Goal: Find specific page/section: Find specific page/section

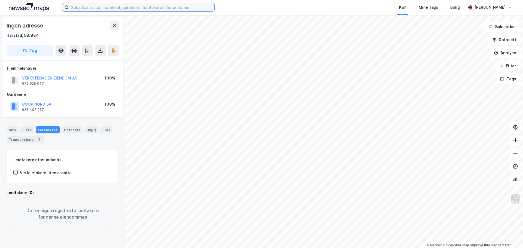
click at [90, 9] on input at bounding box center [141, 7] width 145 height 8
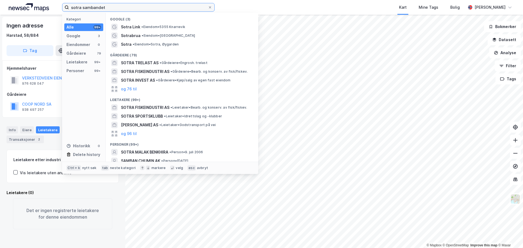
type input "sotra sambandet"
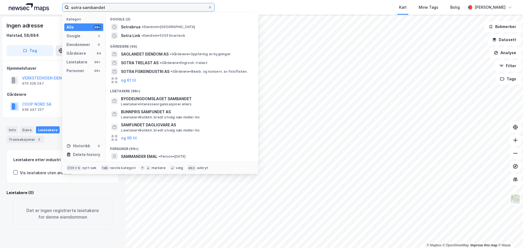
click at [117, 8] on input "sotra sambandet" at bounding box center [138, 7] width 139 height 8
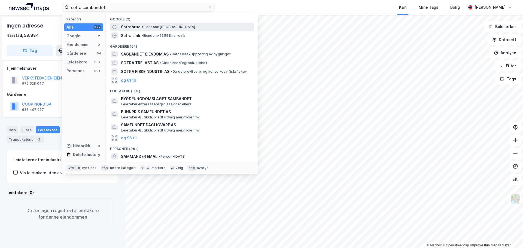
click at [133, 27] on span "Sotrabrua" at bounding box center [131, 27] width 20 height 7
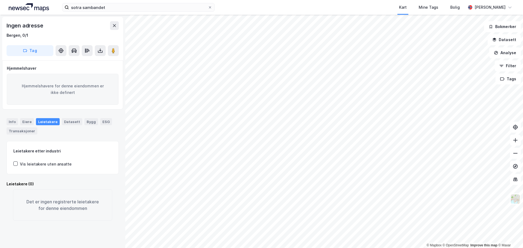
click at [226, 248] on html "sotra sambandet Kart Mine Tags Bolig [PERSON_NAME] © Mapbox © OpenStreetMap Imp…" at bounding box center [261, 124] width 523 height 248
